Goal: Use online tool/utility: Utilize a website feature to perform a specific function

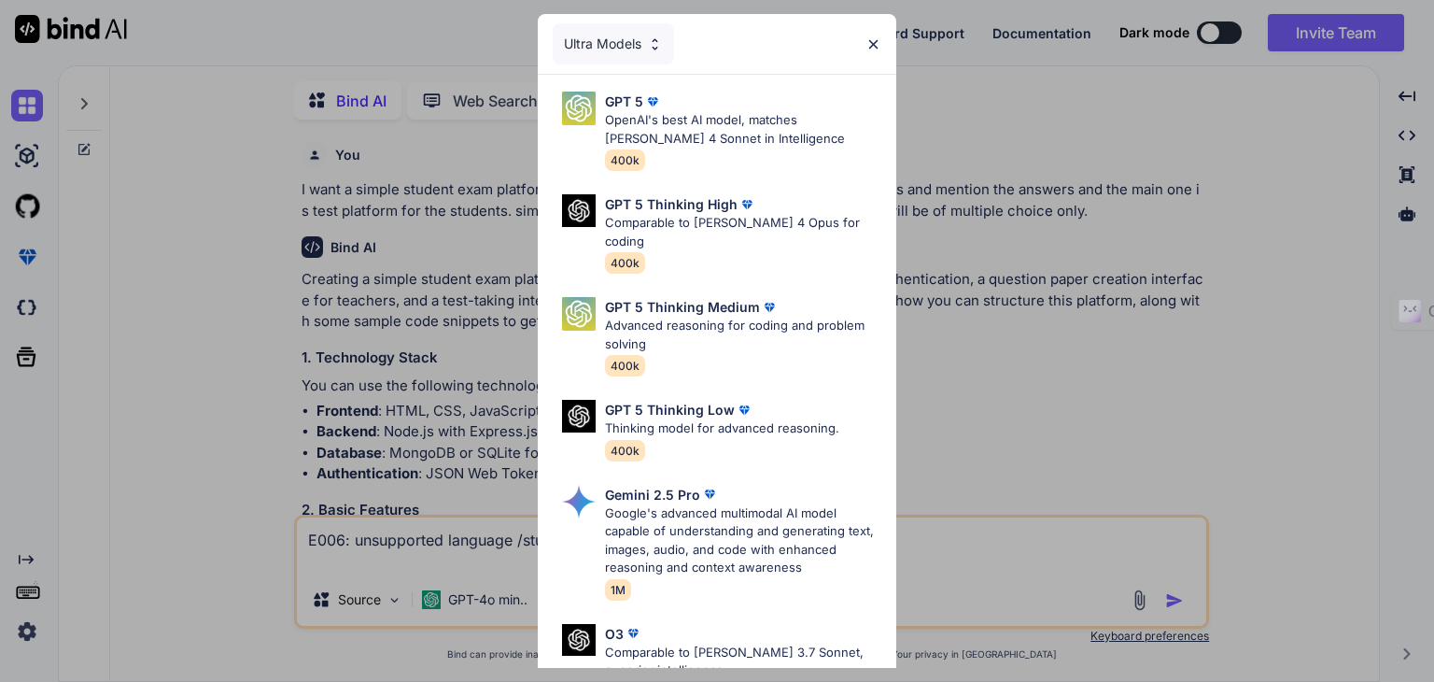
scroll to position [7, 0]
click at [648, 54] on div "Ultra Models" at bounding box center [613, 43] width 121 height 41
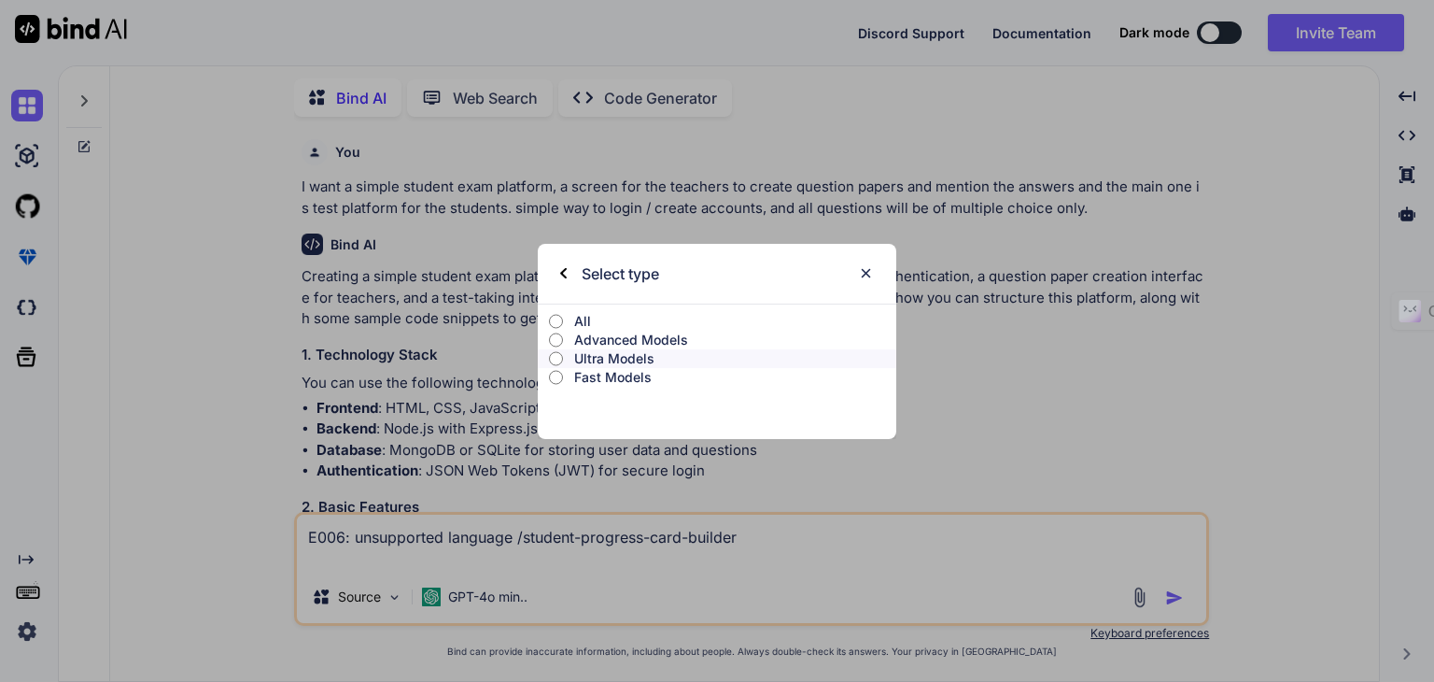
click at [867, 279] on img at bounding box center [866, 273] width 16 height 16
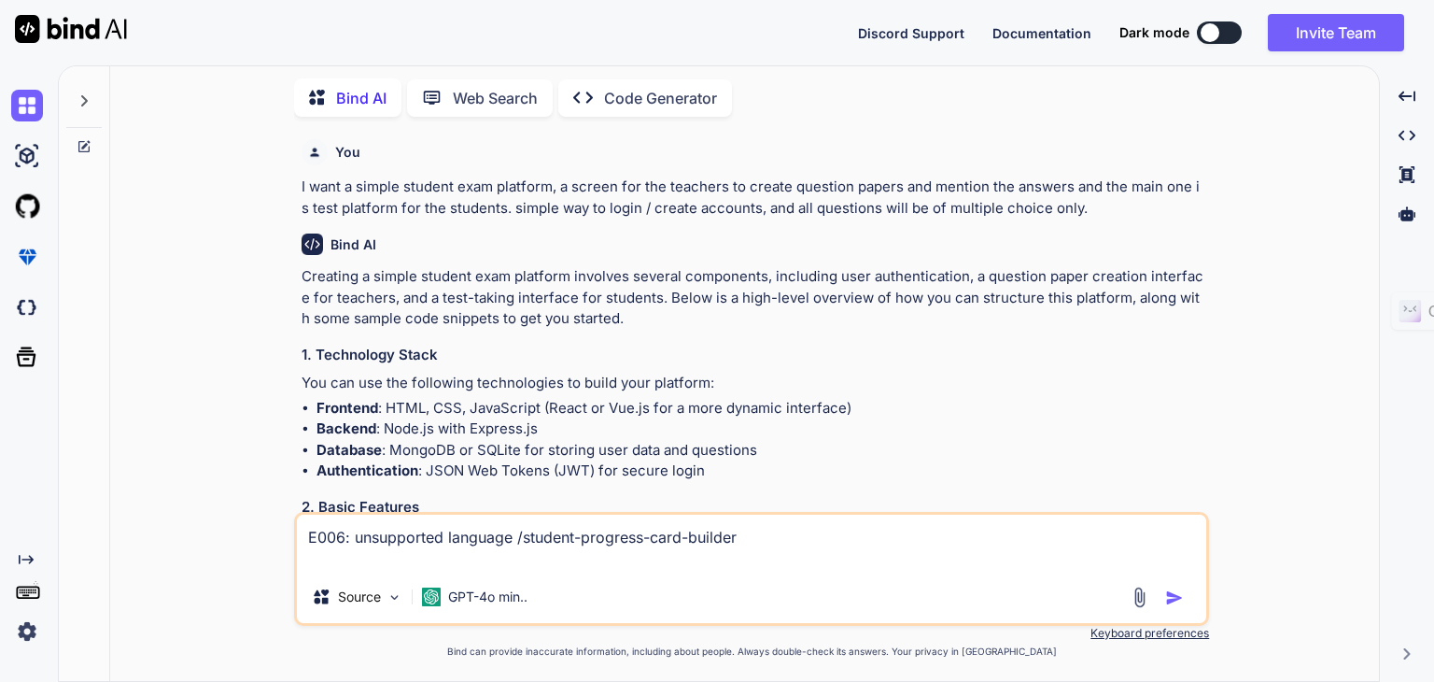
click at [21, 642] on img at bounding box center [27, 631] width 32 height 32
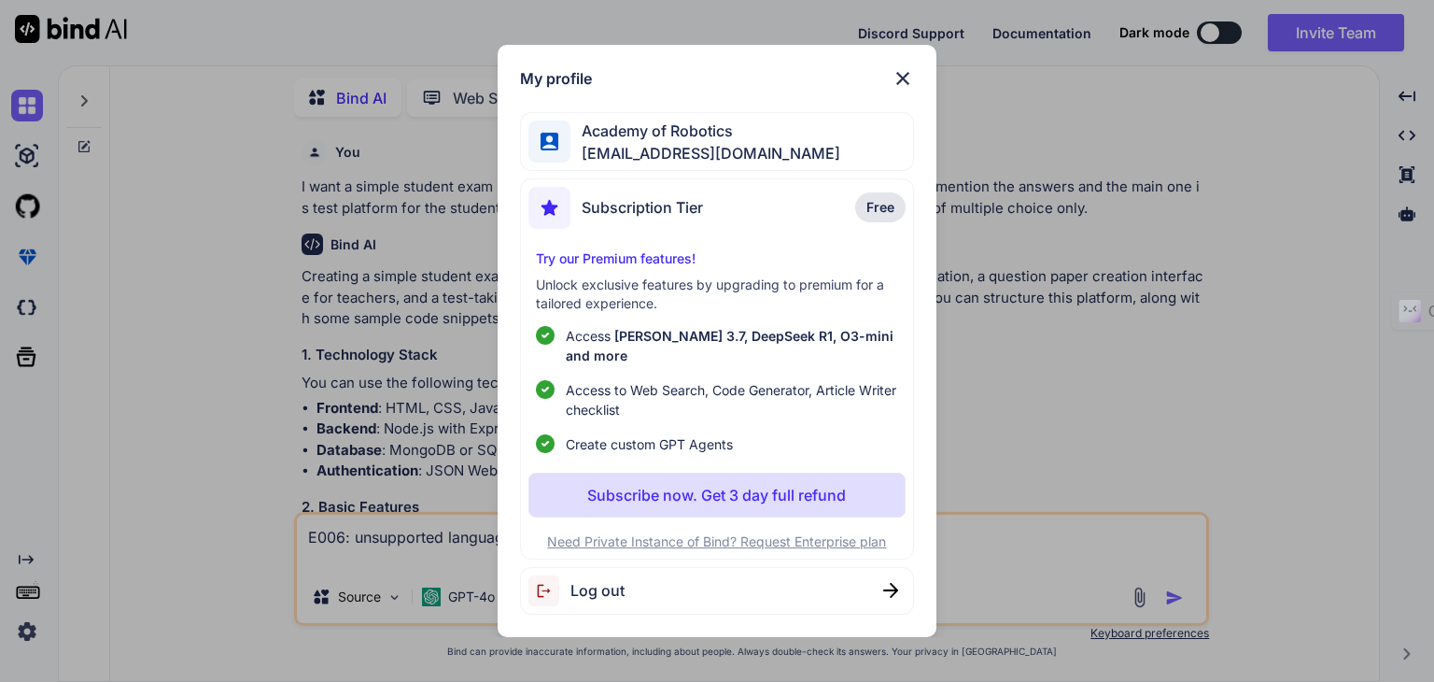
click at [616, 579] on span "Log out" at bounding box center [598, 590] width 54 height 22
type textarea "x"
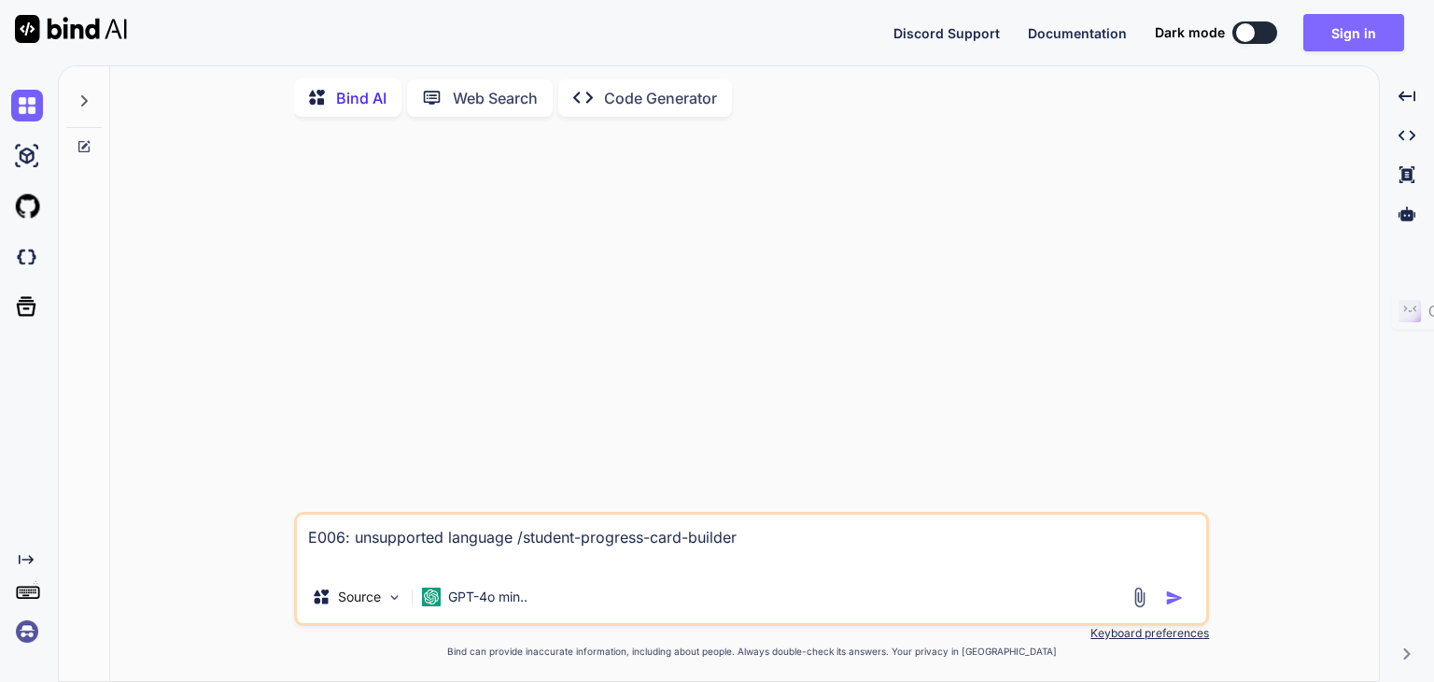
click at [1350, 44] on button "Sign in" at bounding box center [1354, 32] width 101 height 37
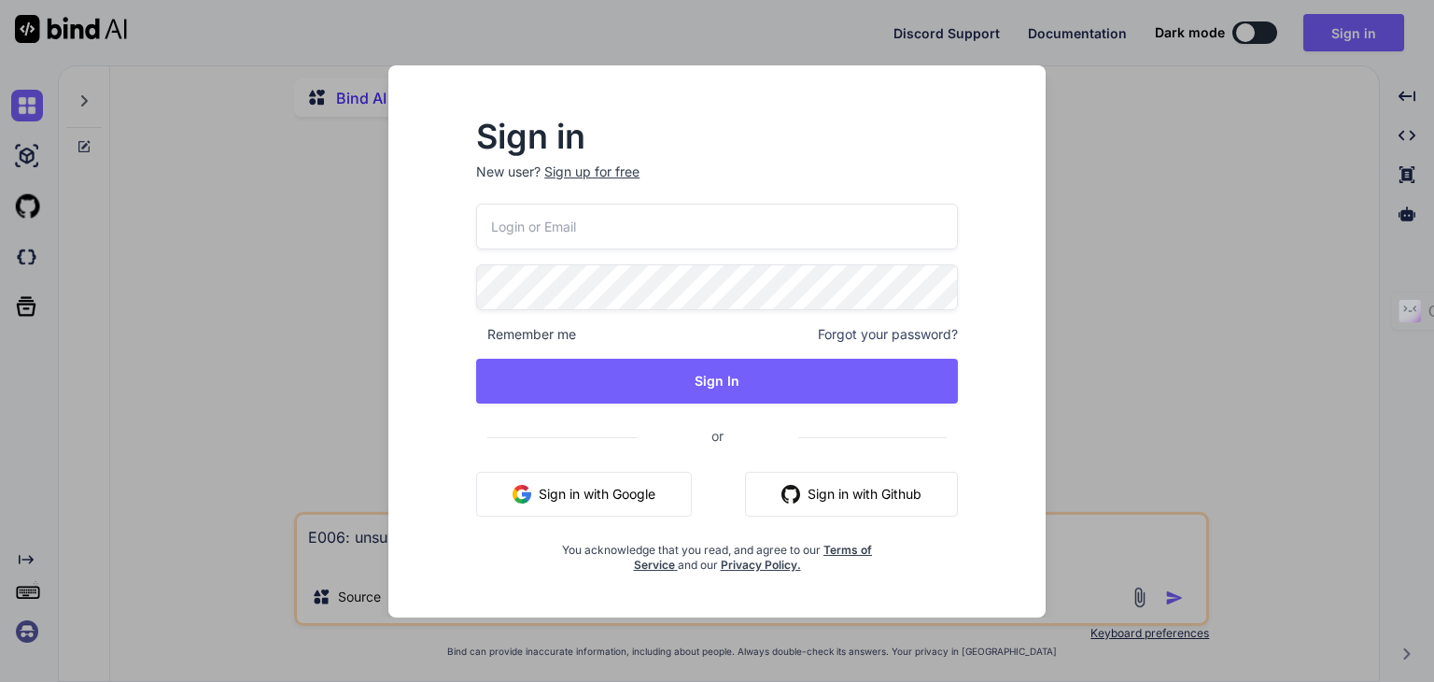
click at [613, 496] on button "Sign in with Google" at bounding box center [584, 494] width 216 height 45
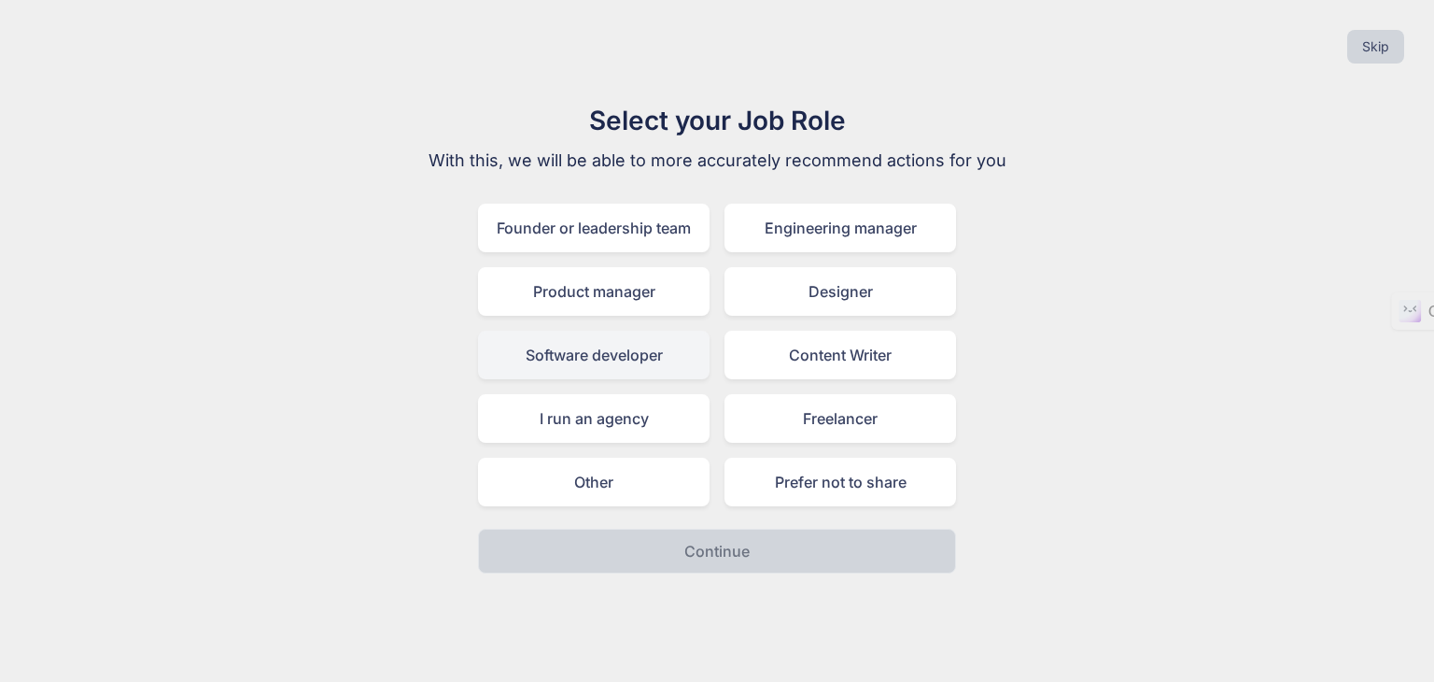
click at [640, 362] on div "Software developer" at bounding box center [594, 355] width 232 height 49
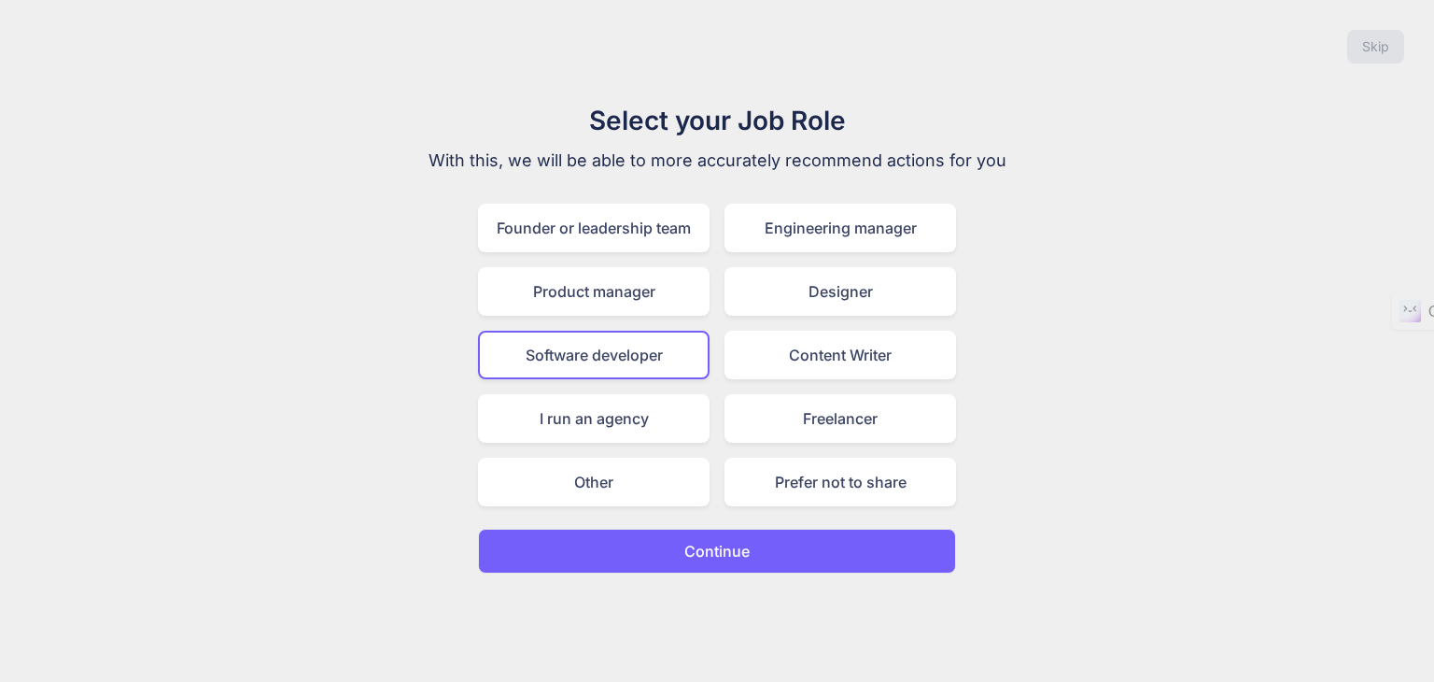
click at [697, 535] on button "Continue" at bounding box center [717, 551] width 478 height 45
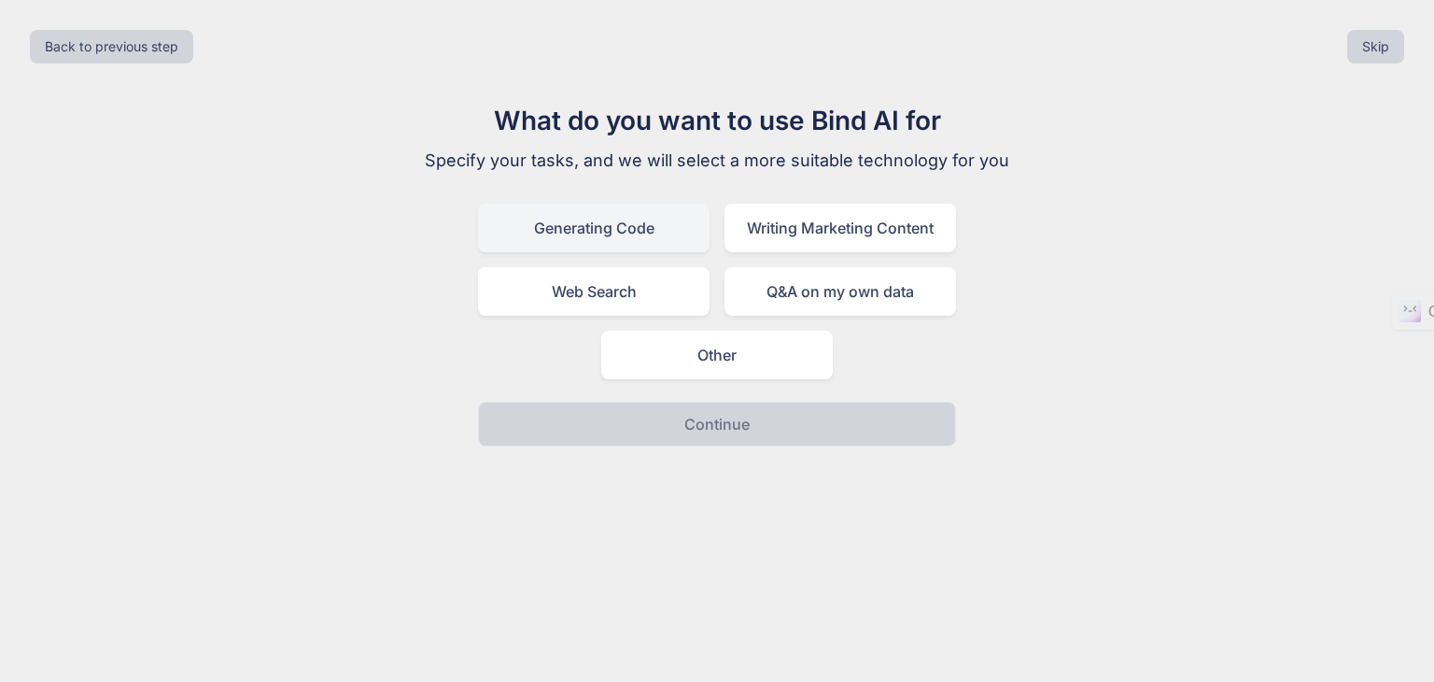
click at [680, 234] on div "Generating Code" at bounding box center [594, 228] width 232 height 49
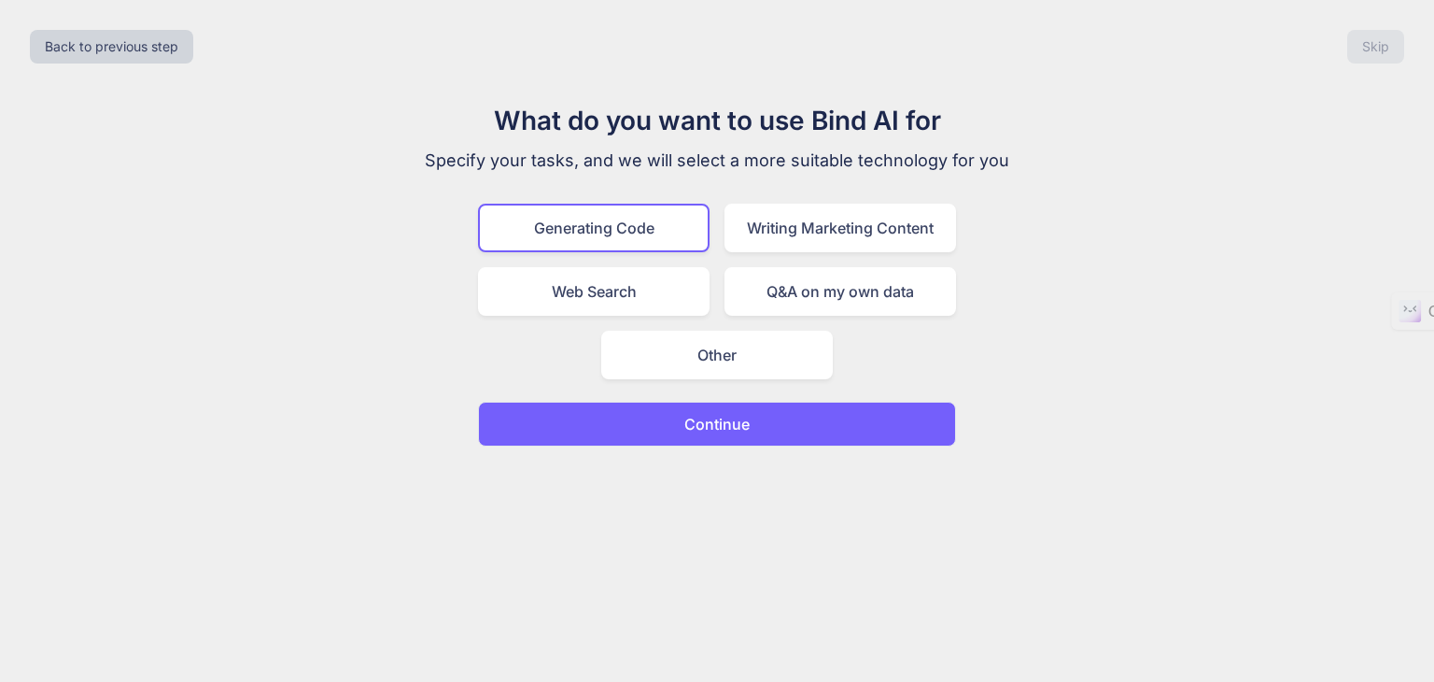
click at [748, 423] on p "Continue" at bounding box center [716, 424] width 65 height 22
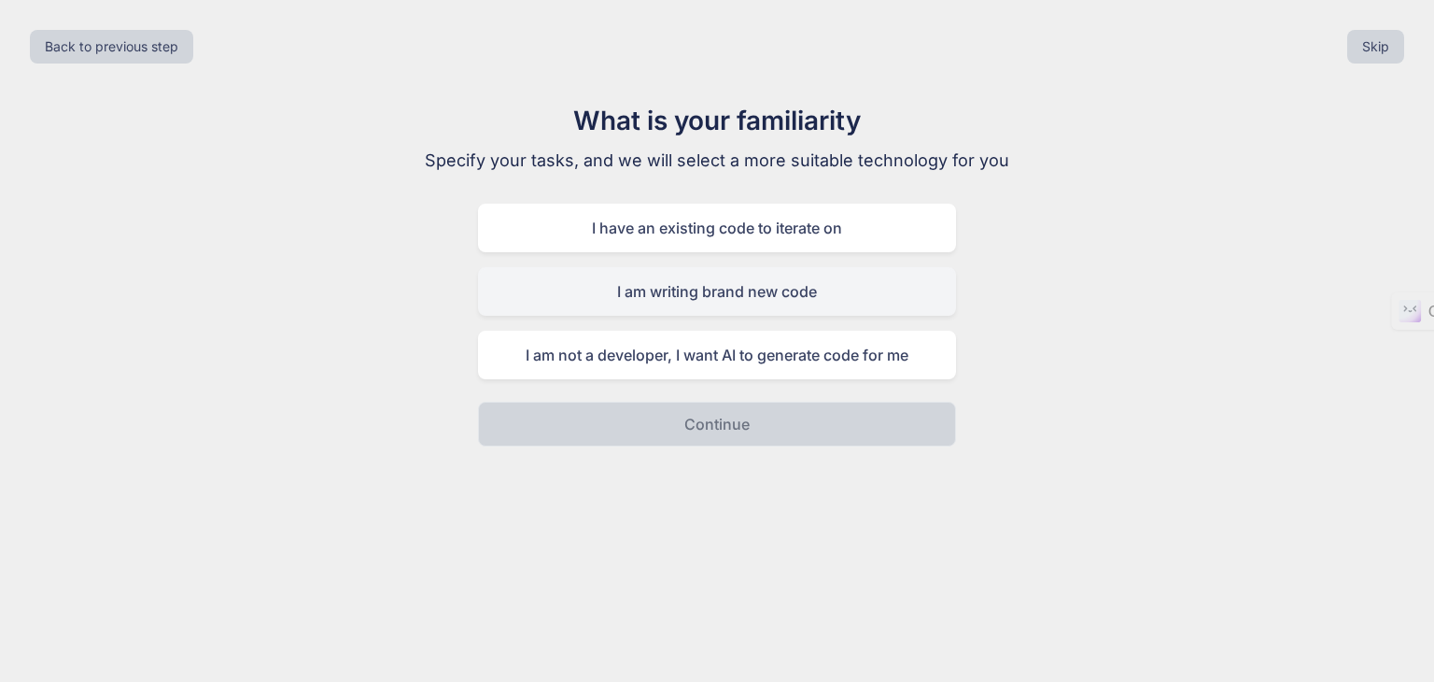
click at [791, 307] on div "I am writing brand new code" at bounding box center [717, 291] width 478 height 49
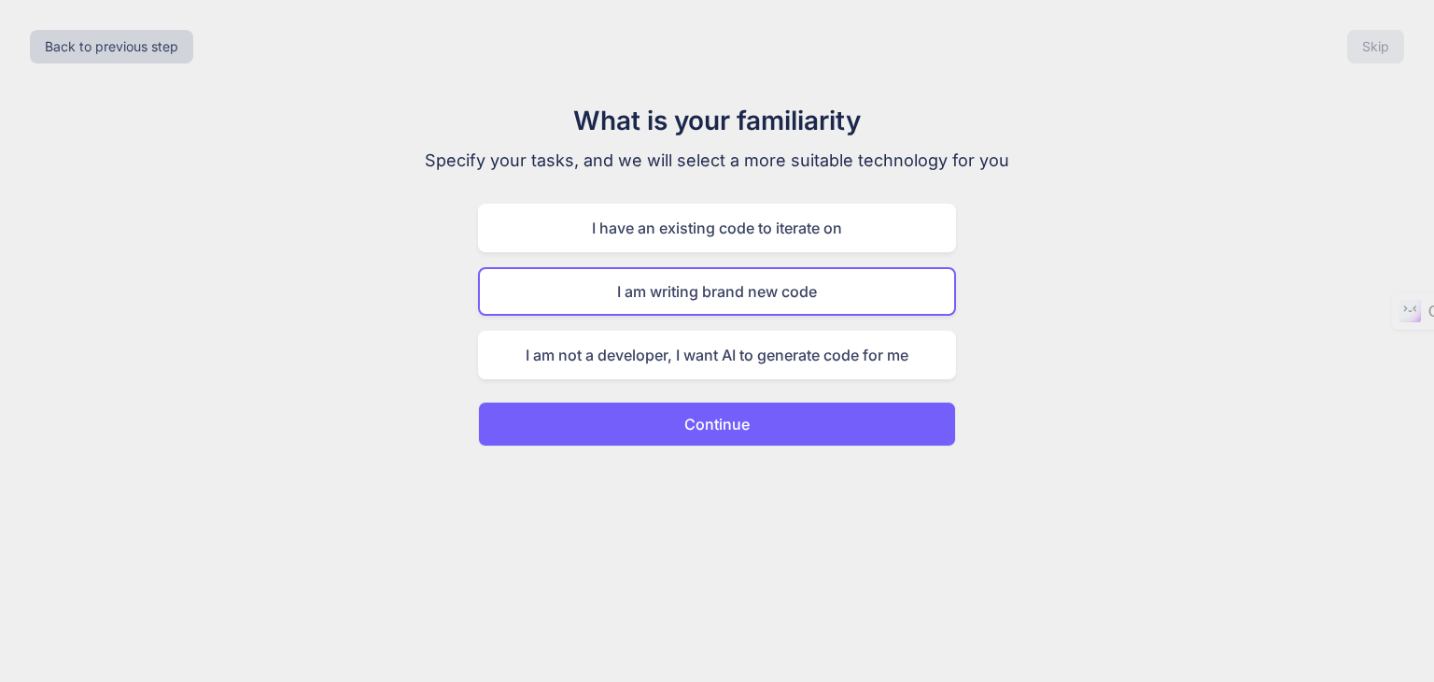
click at [724, 432] on p "Continue" at bounding box center [716, 424] width 65 height 22
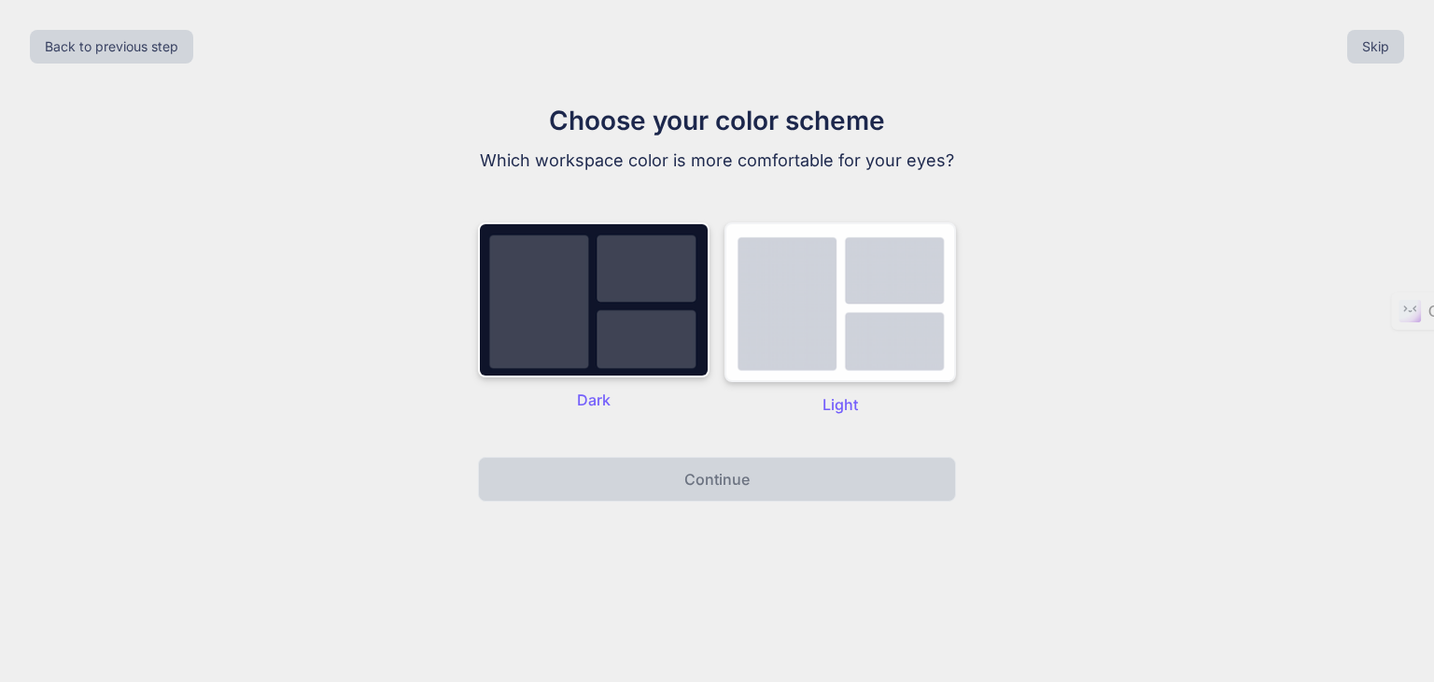
click at [845, 326] on img at bounding box center [841, 302] width 232 height 160
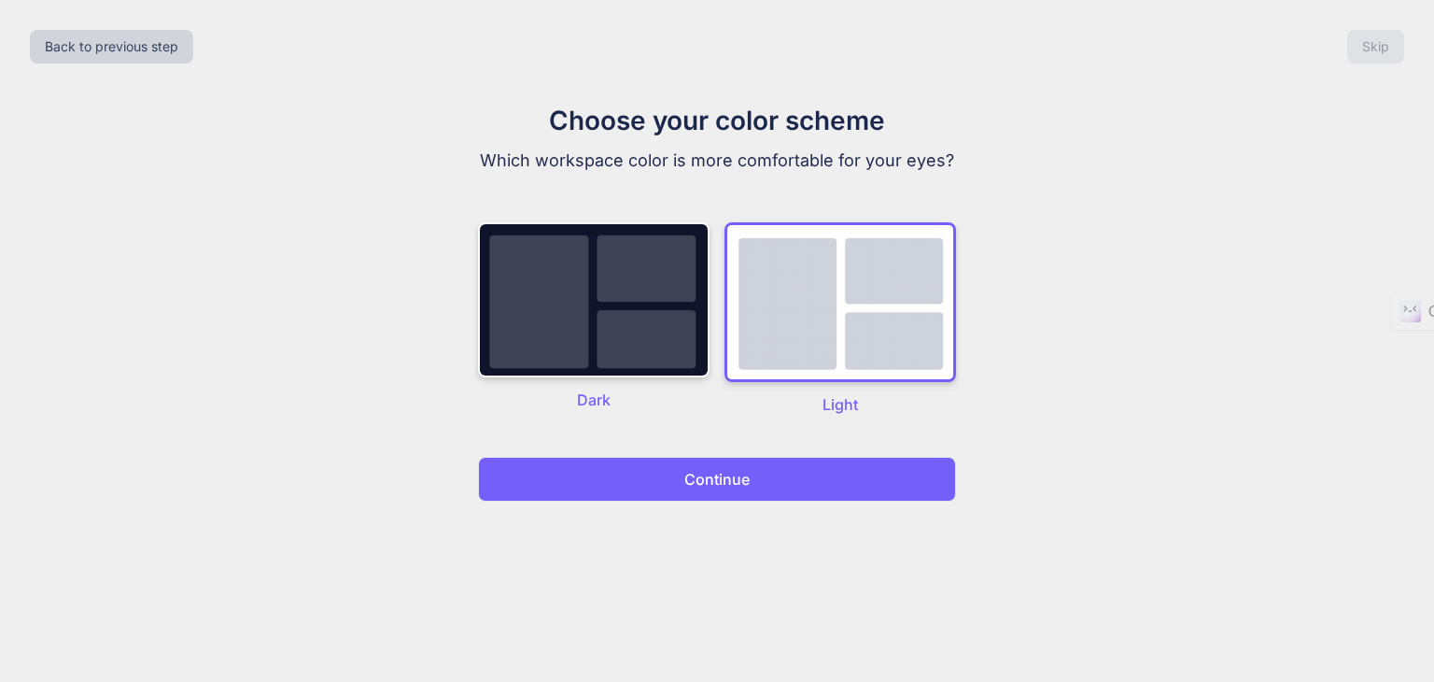
click at [809, 483] on button "Continue" at bounding box center [717, 479] width 478 height 45
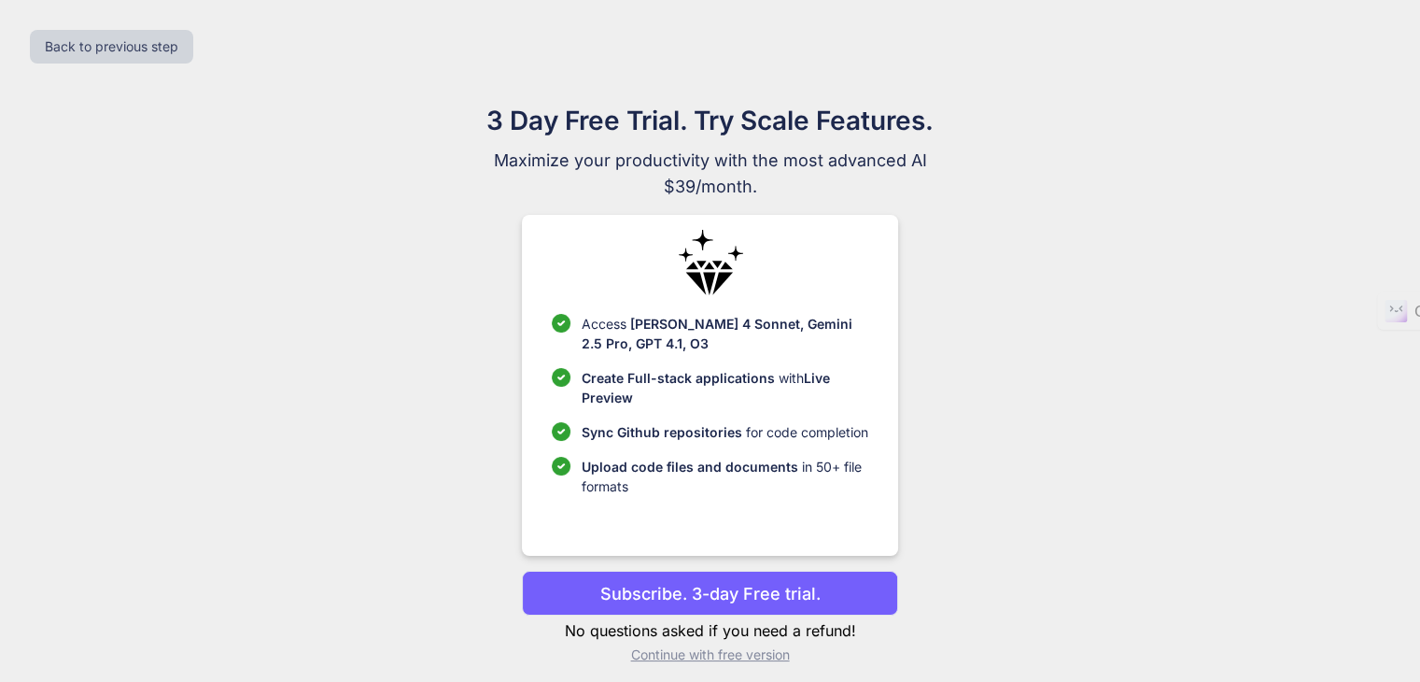
click at [720, 654] on p "Continue with free version" at bounding box center [710, 654] width 376 height 19
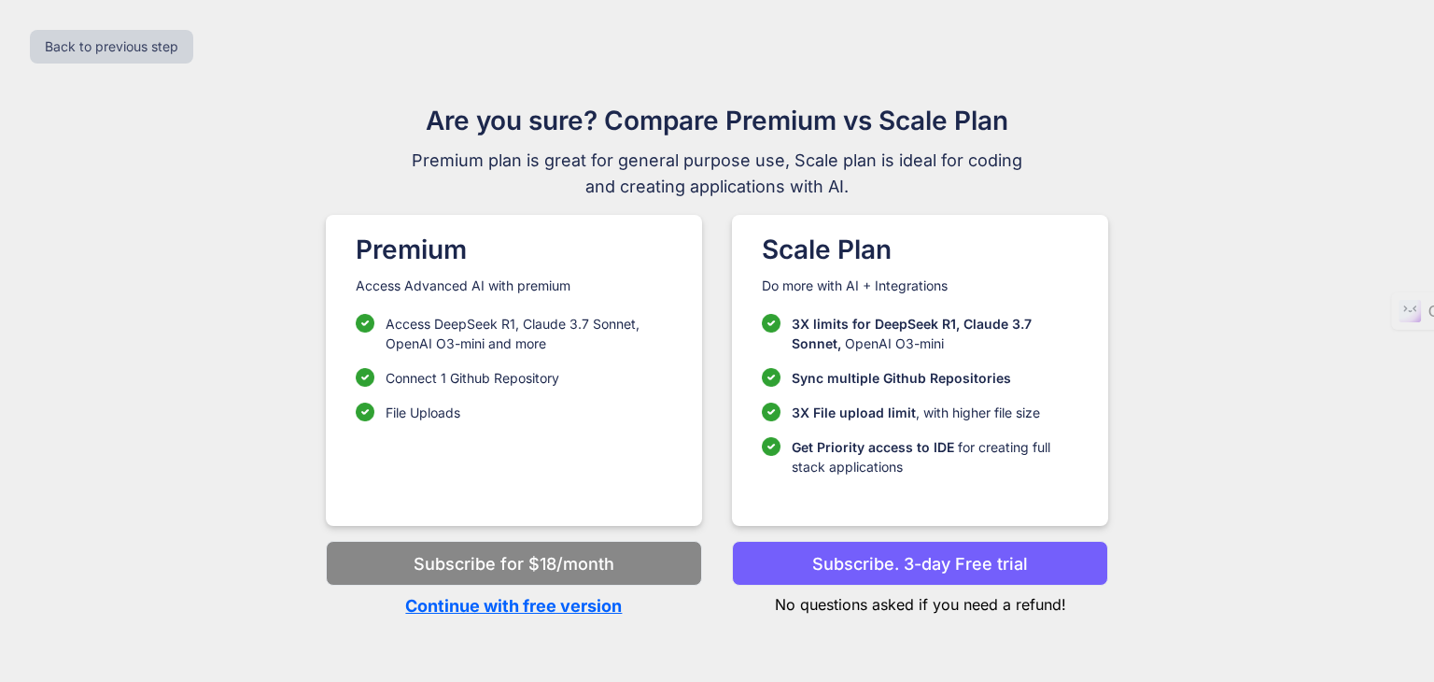
click at [554, 602] on p "Continue with free version" at bounding box center [514, 605] width 376 height 25
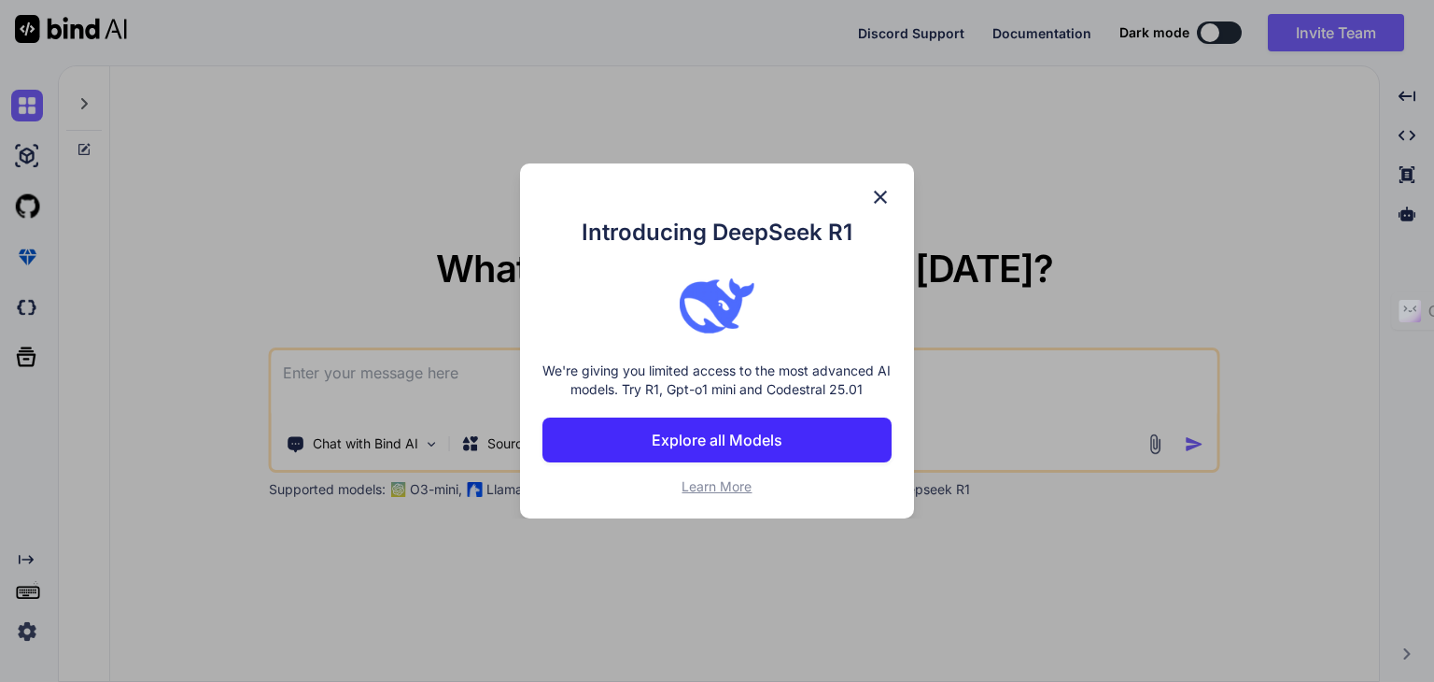
click at [729, 435] on p "Explore all Models" at bounding box center [717, 440] width 131 height 22
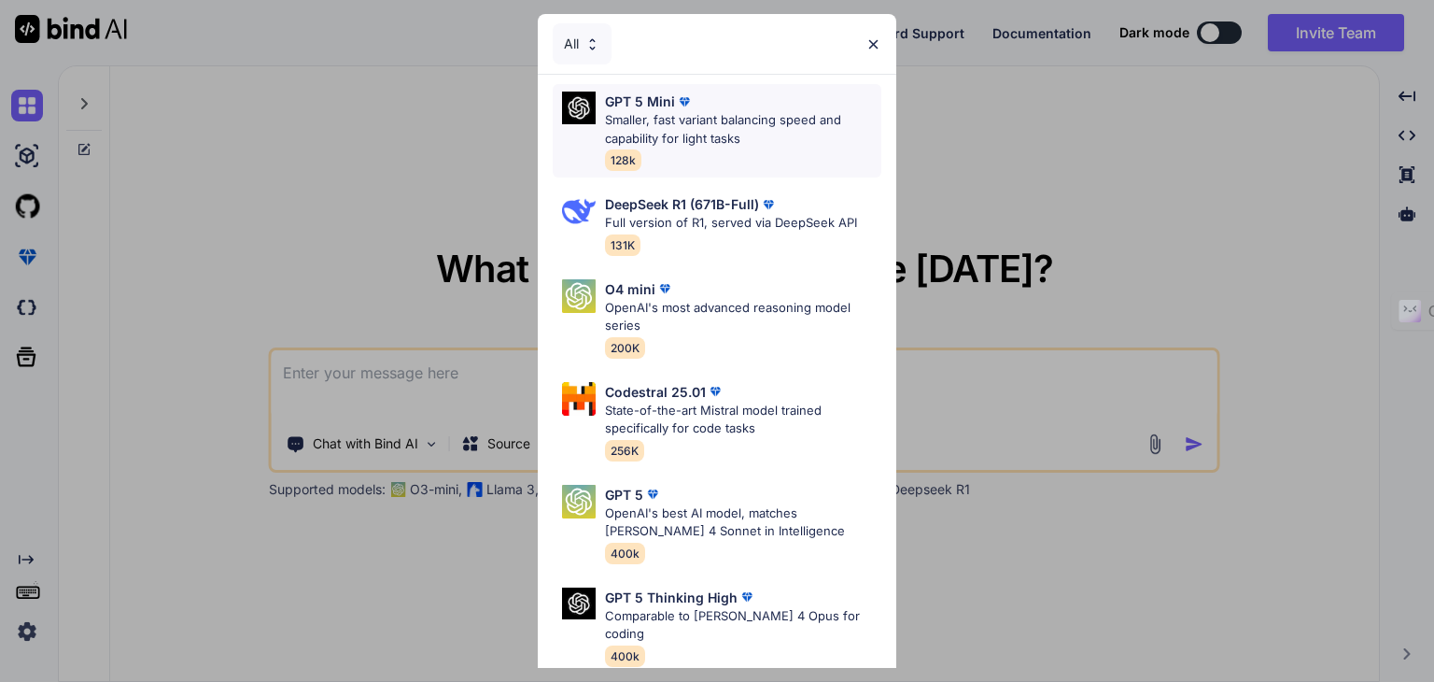
click at [751, 132] on p "Smaller, fast variant balancing speed and capability for light tasks" at bounding box center [743, 129] width 276 height 36
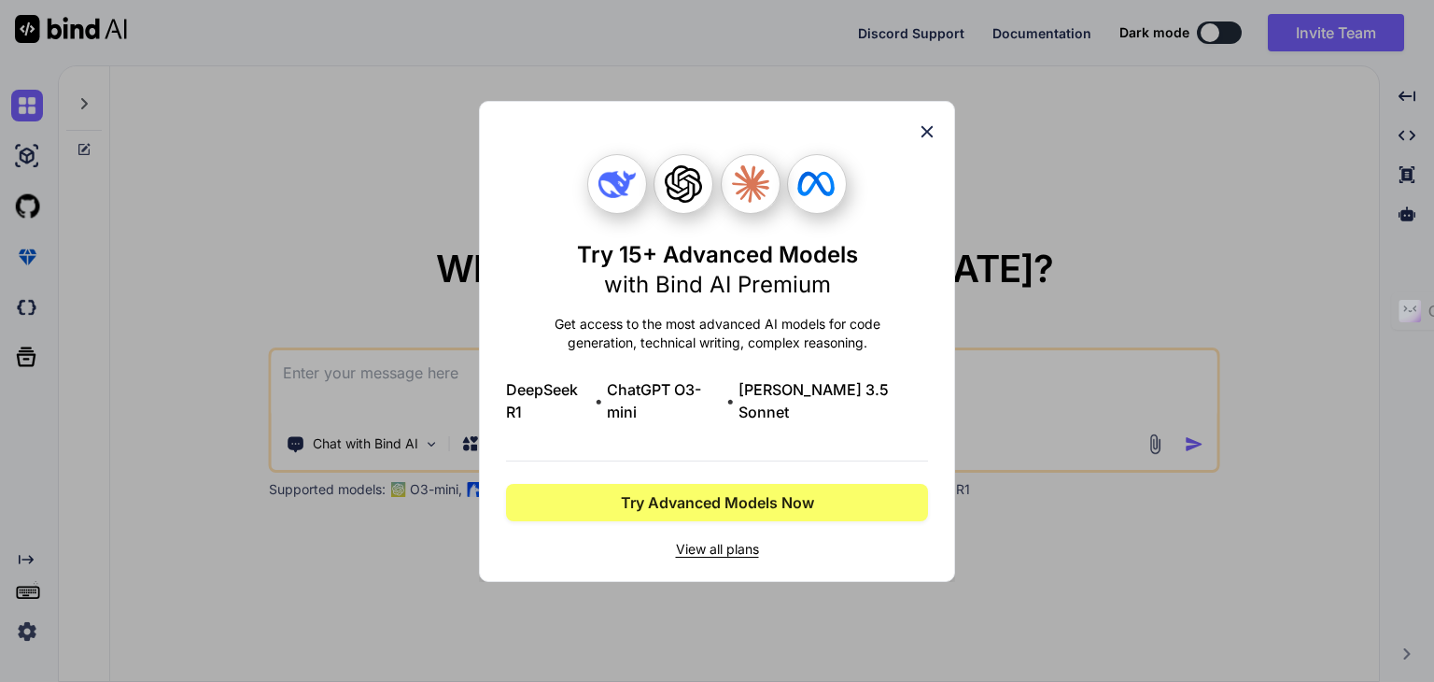
click at [930, 142] on icon at bounding box center [927, 131] width 21 height 21
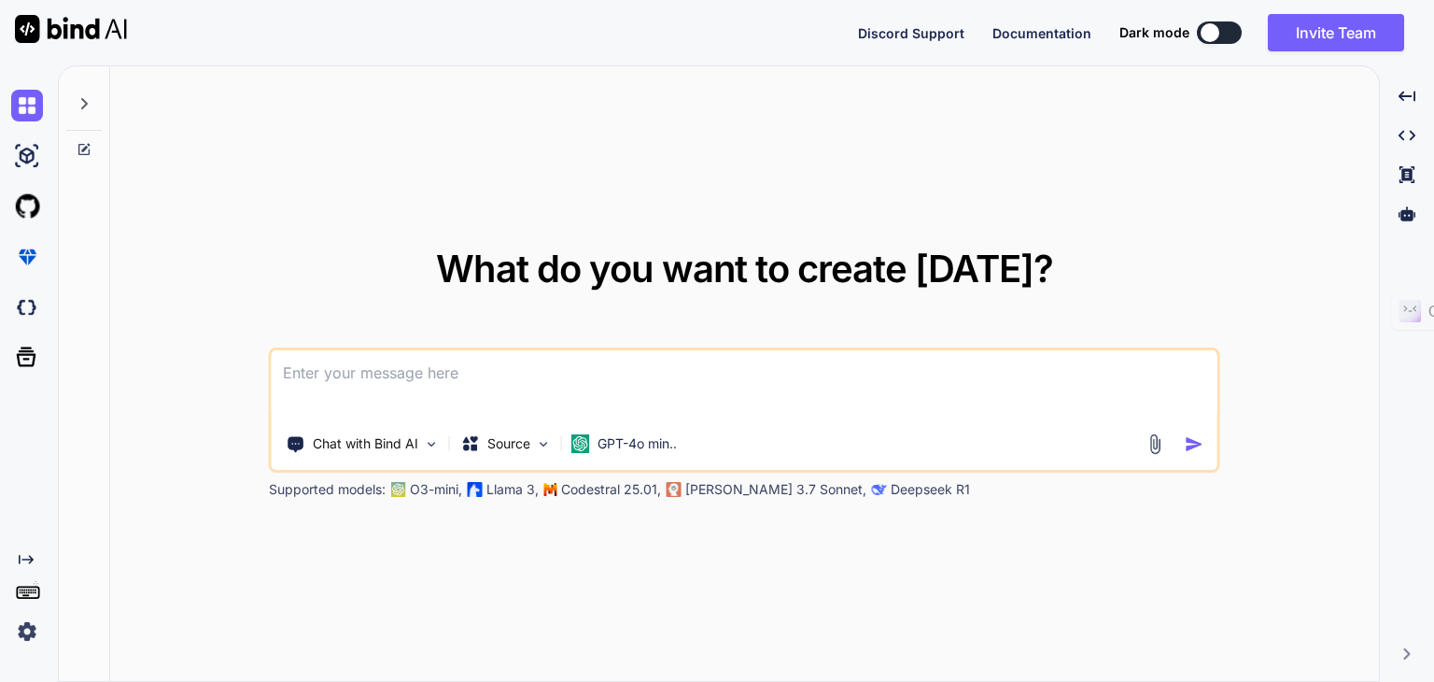
click at [459, 389] on textarea at bounding box center [745, 384] width 946 height 69
click at [26, 98] on img at bounding box center [27, 106] width 32 height 32
click at [30, 557] on icon at bounding box center [26, 559] width 15 height 9
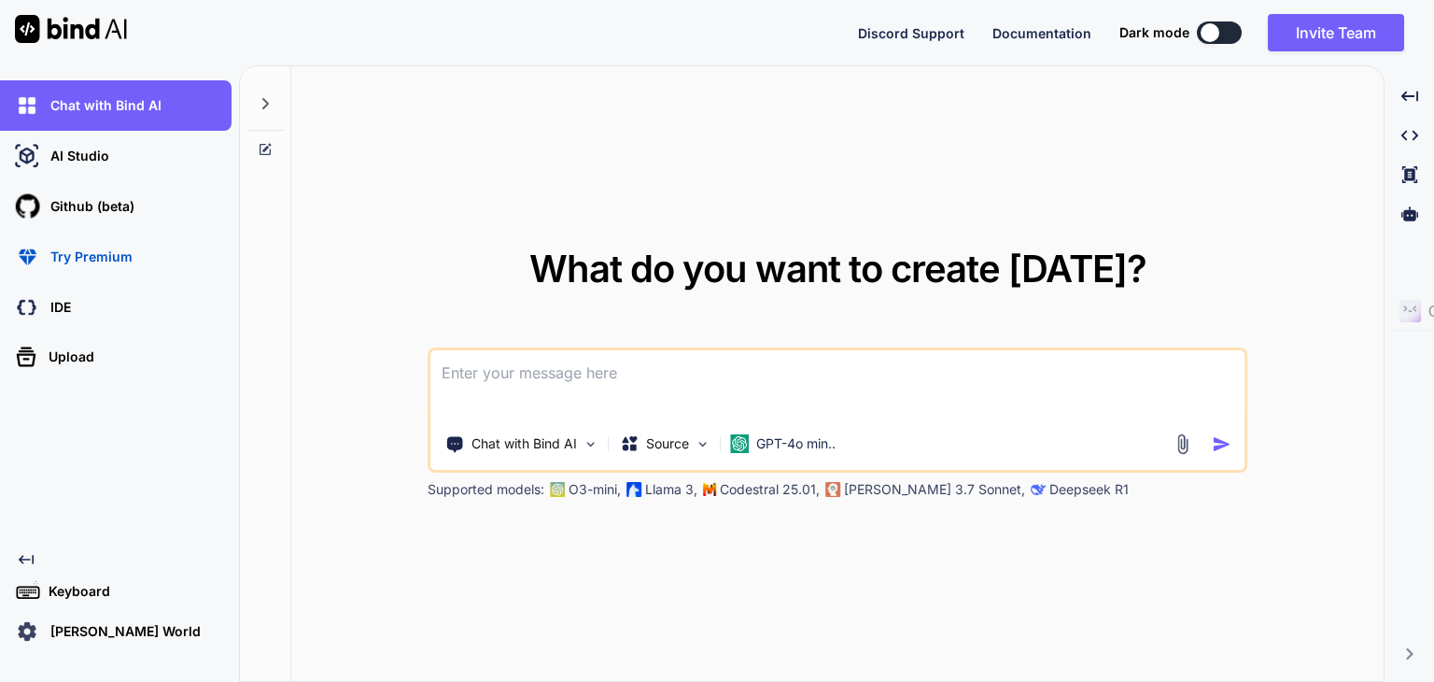
click at [30, 557] on icon "Created with Pixso." at bounding box center [26, 559] width 15 height 15
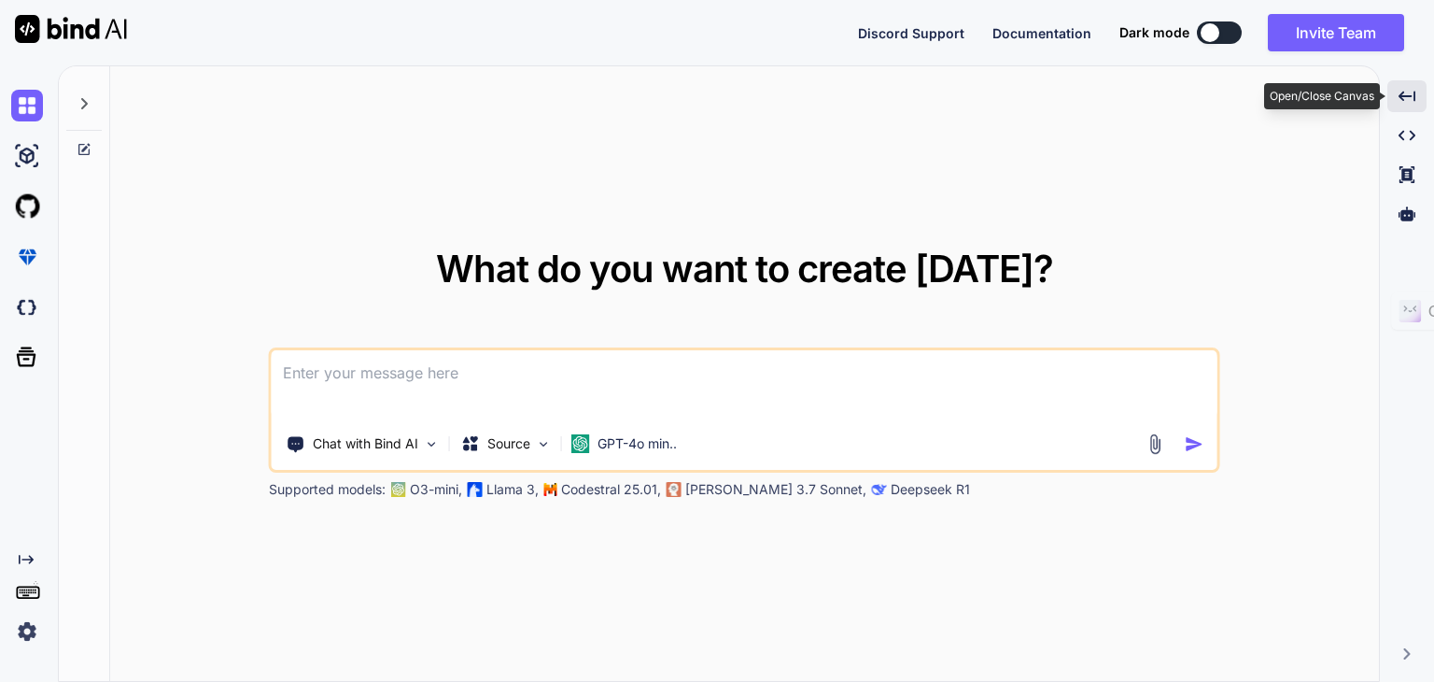
click at [1404, 105] on div "Created with Pixso." at bounding box center [1407, 96] width 39 height 32
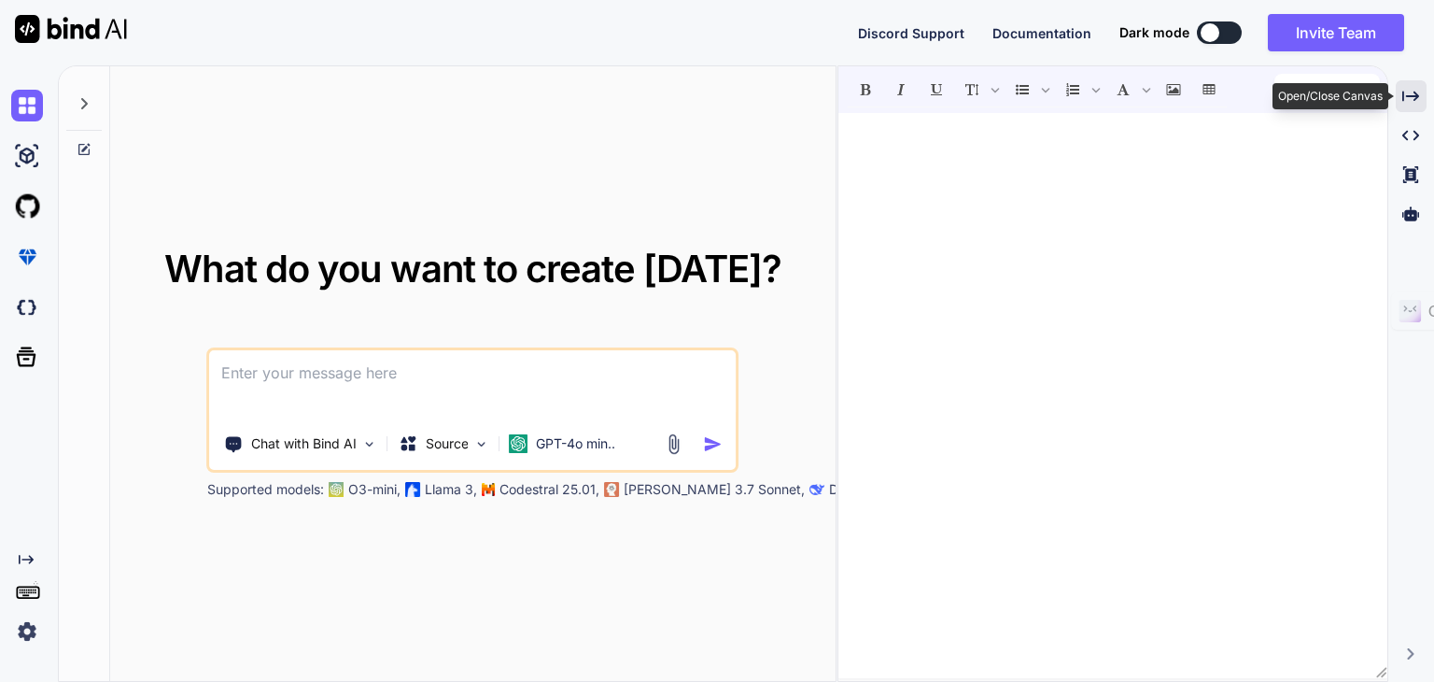
click at [1404, 105] on div "Created with Pixso." at bounding box center [1411, 96] width 31 height 32
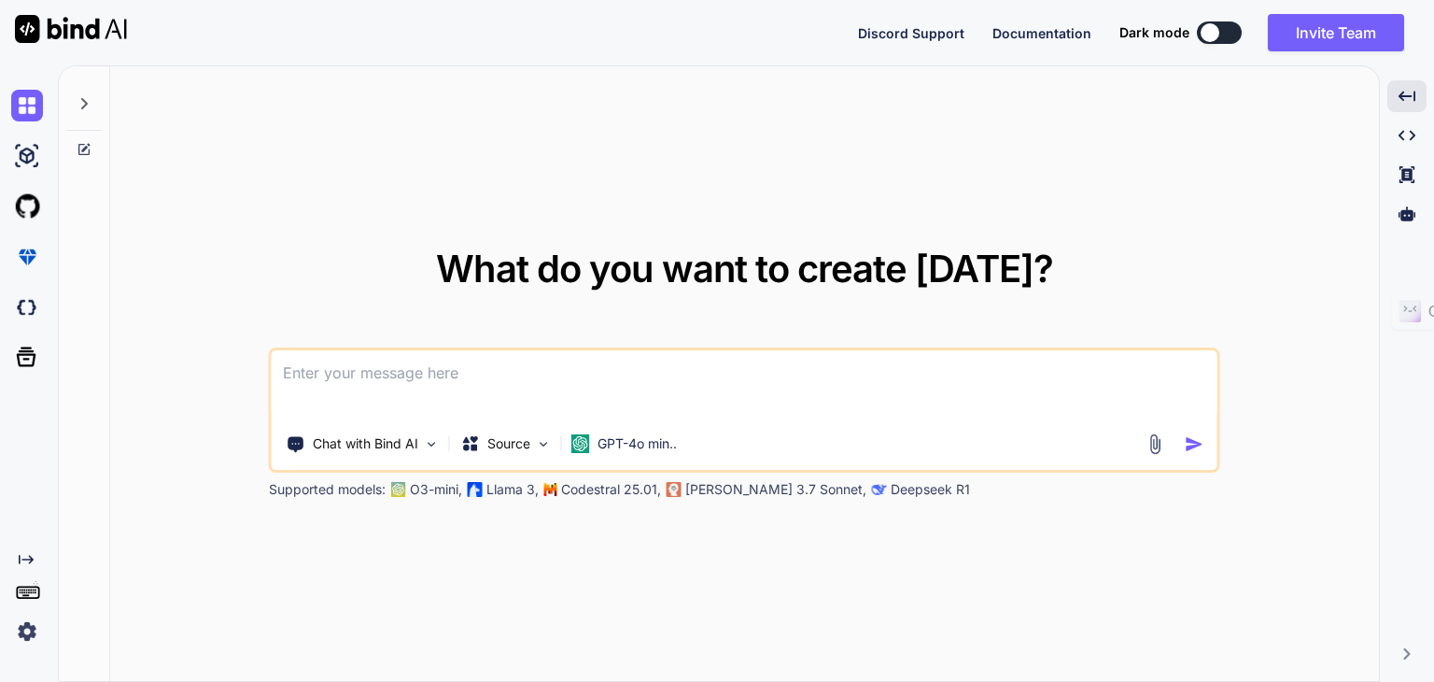
click at [64, 32] on img at bounding box center [71, 29] width 112 height 28
click at [34, 153] on img at bounding box center [27, 156] width 32 height 32
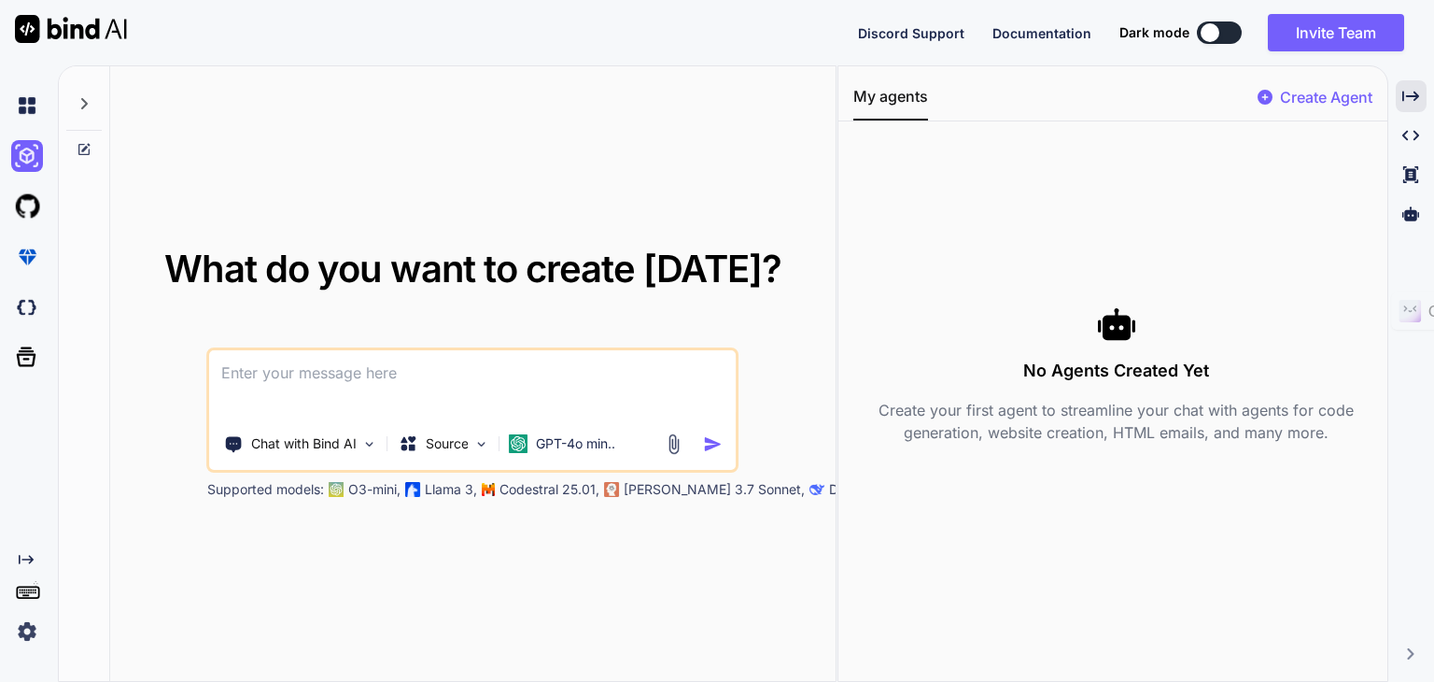
click at [24, 631] on img at bounding box center [27, 631] width 32 height 32
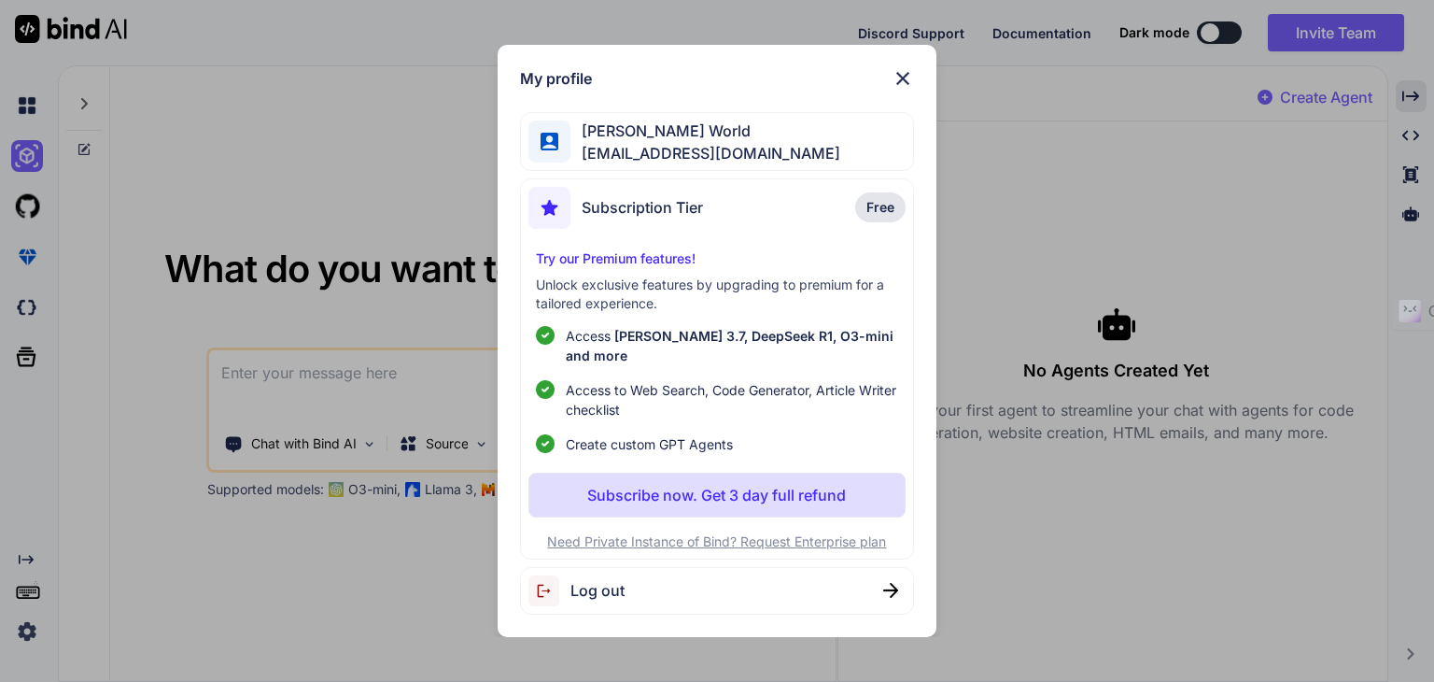
click at [900, 90] on img at bounding box center [903, 78] width 22 height 22
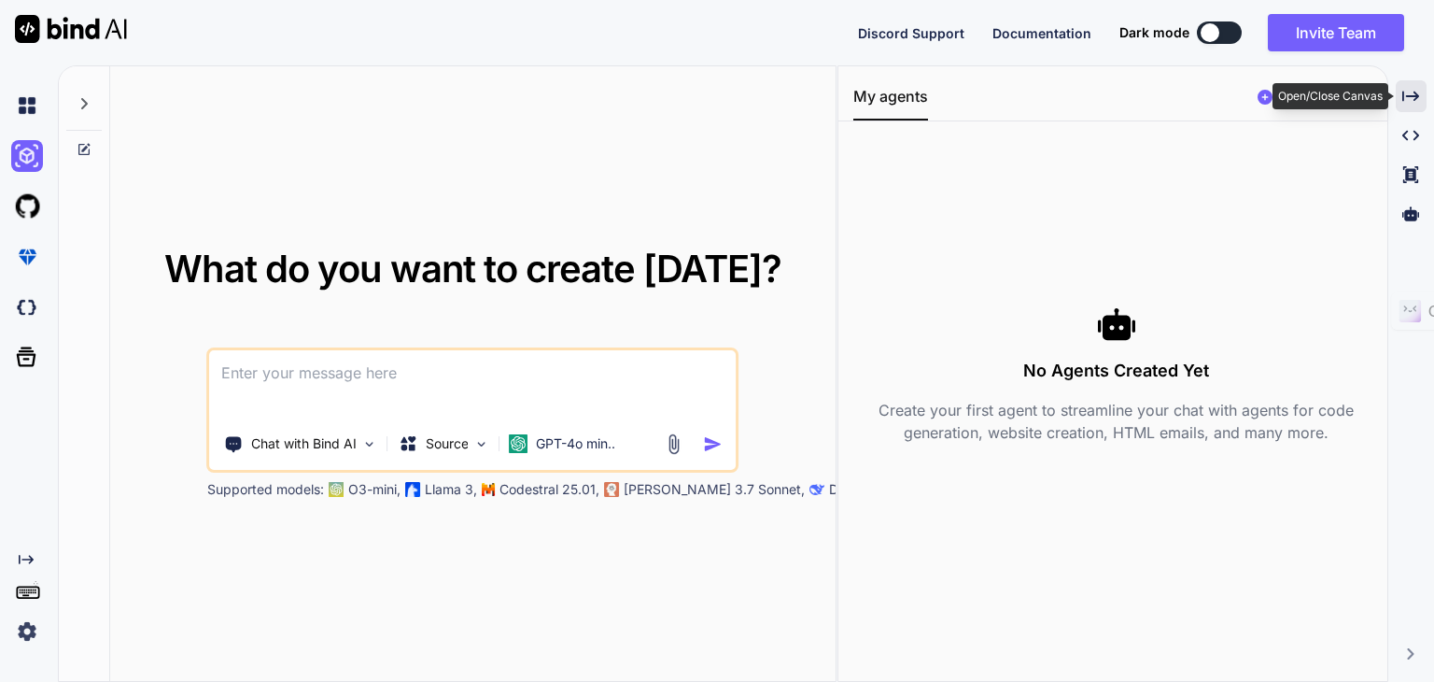
click at [1401, 103] on div "Created with Pixso." at bounding box center [1411, 96] width 31 height 32
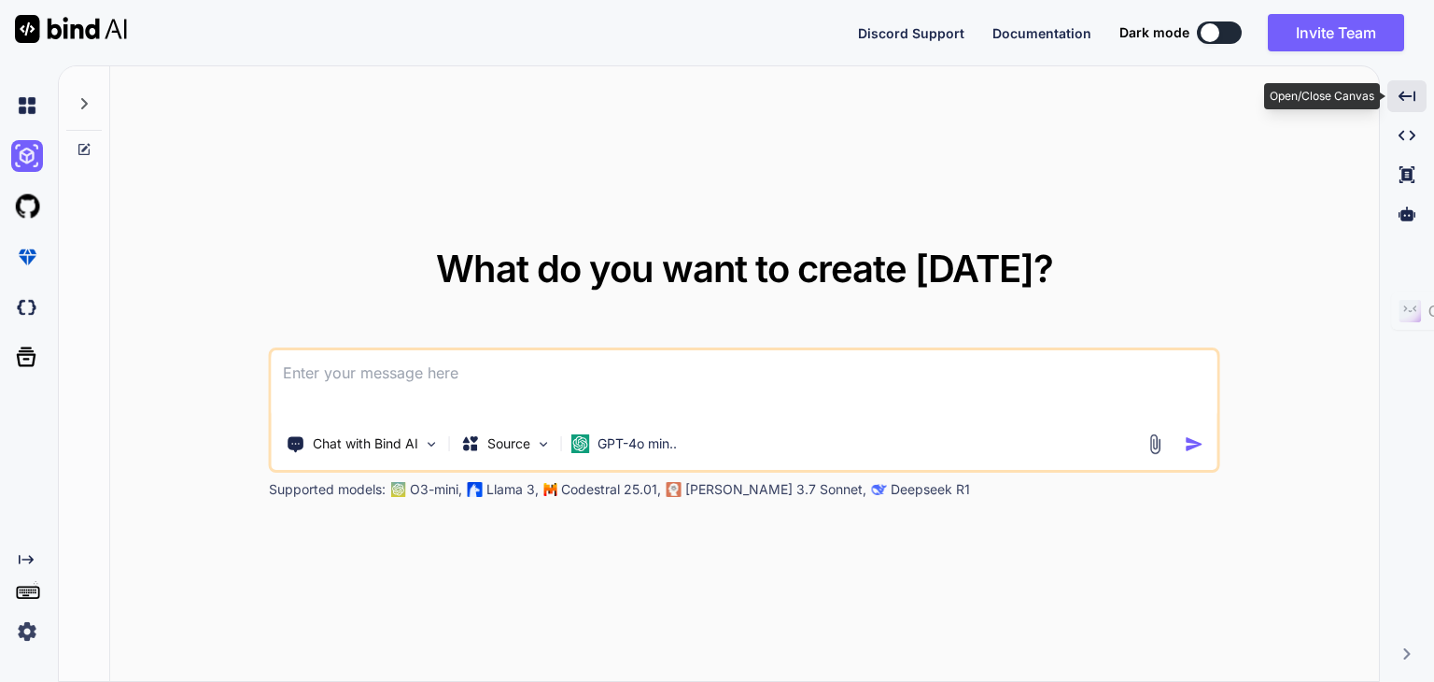
click at [1404, 94] on icon "Created with Pixso." at bounding box center [1407, 96] width 17 height 17
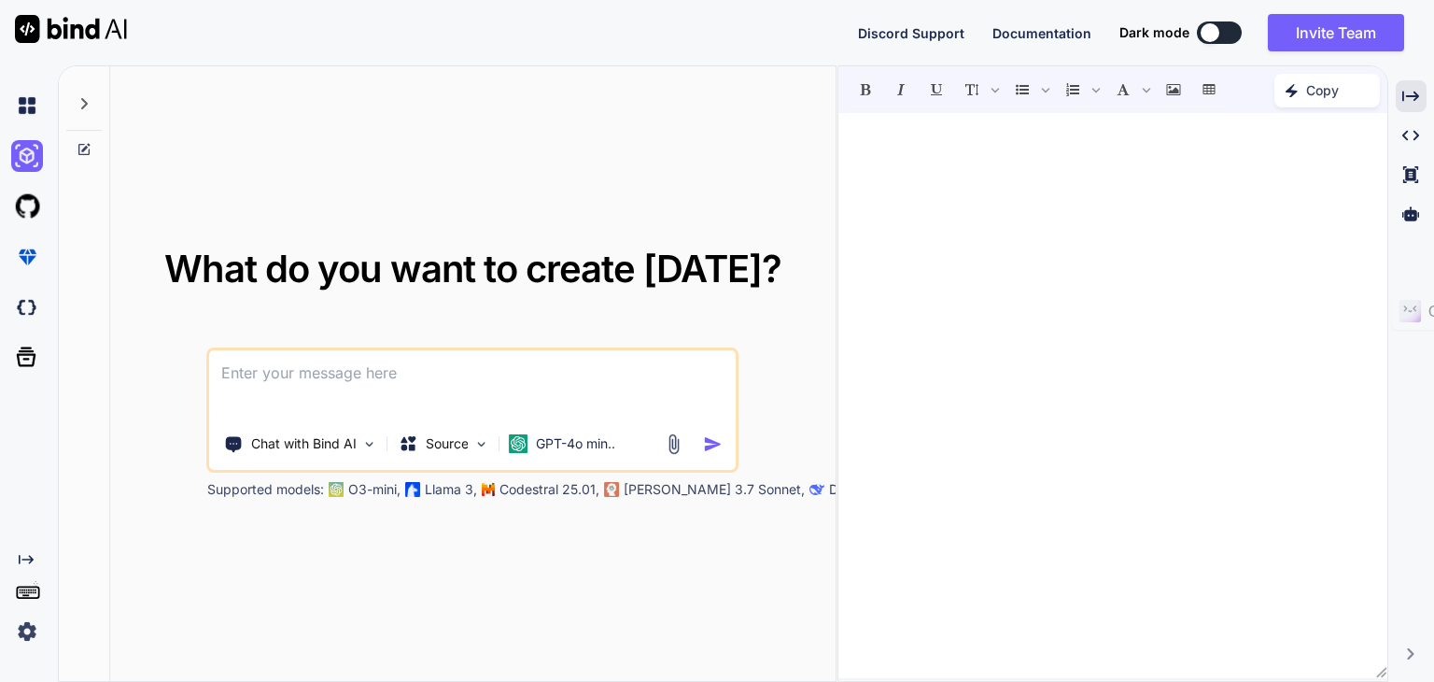
click at [533, 124] on div "What do you want to create [DATE]? Chat with Bind AI Source GPT-4o min.. Suppor…" at bounding box center [473, 374] width 726 height 616
click at [1419, 94] on icon "Created with Pixso." at bounding box center [1411, 96] width 17 height 17
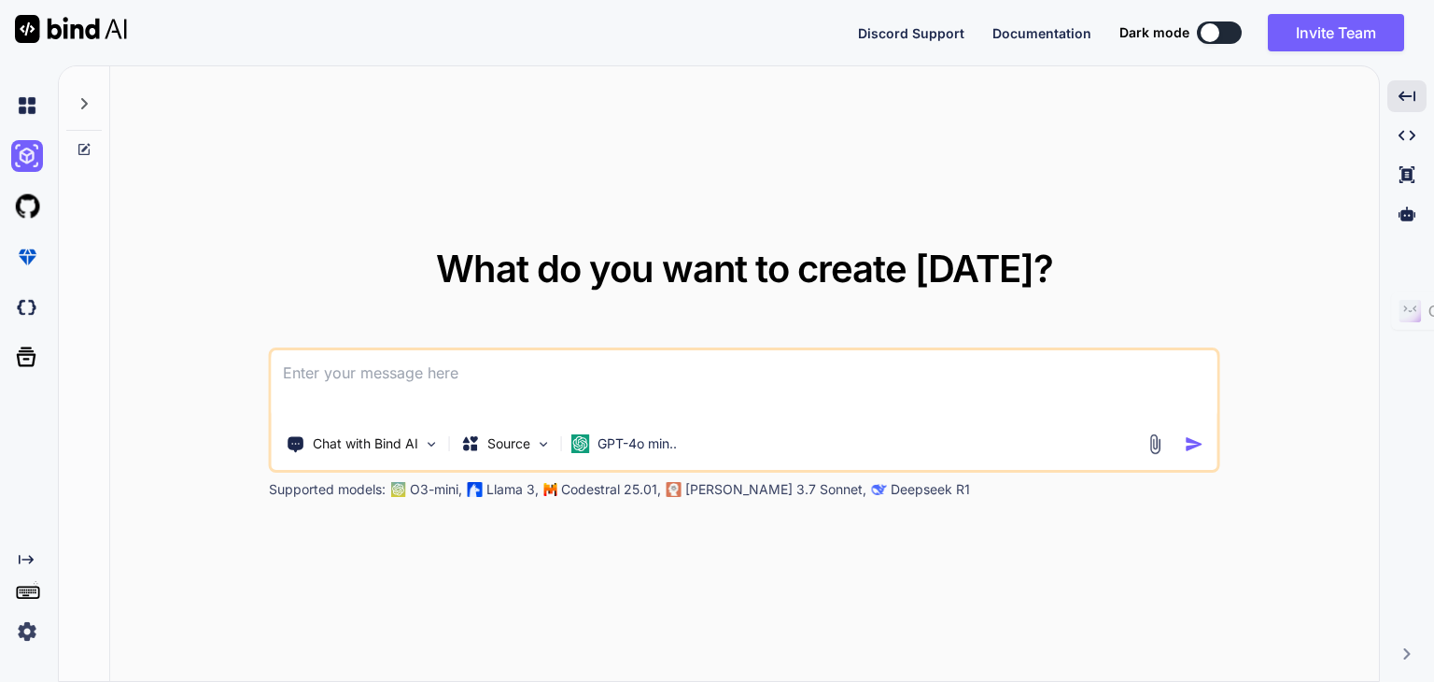
click at [93, 100] on div at bounding box center [83, 98] width 35 height 64
